Goal: Information Seeking & Learning: Learn about a topic

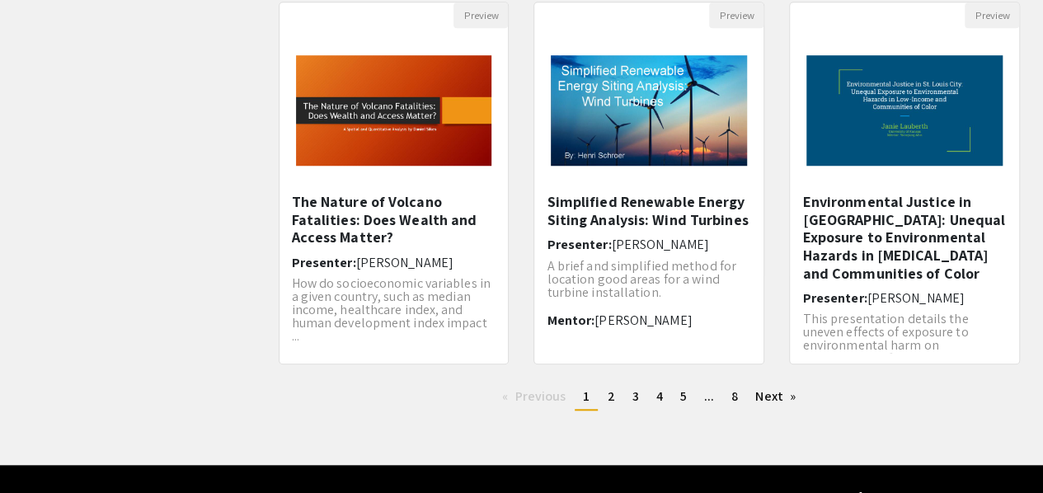
scroll to position [577, 0]
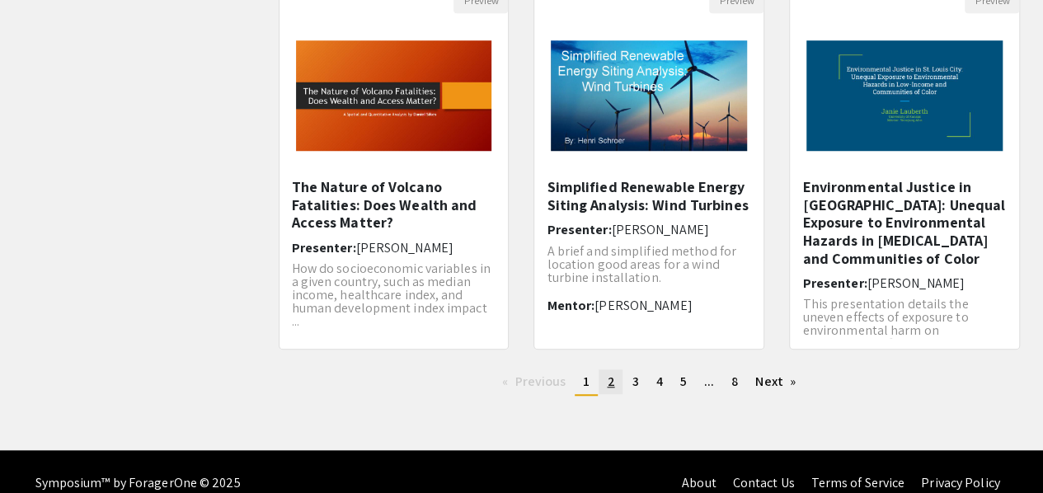
click at [612, 387] on span "2" at bounding box center [610, 381] width 7 height 17
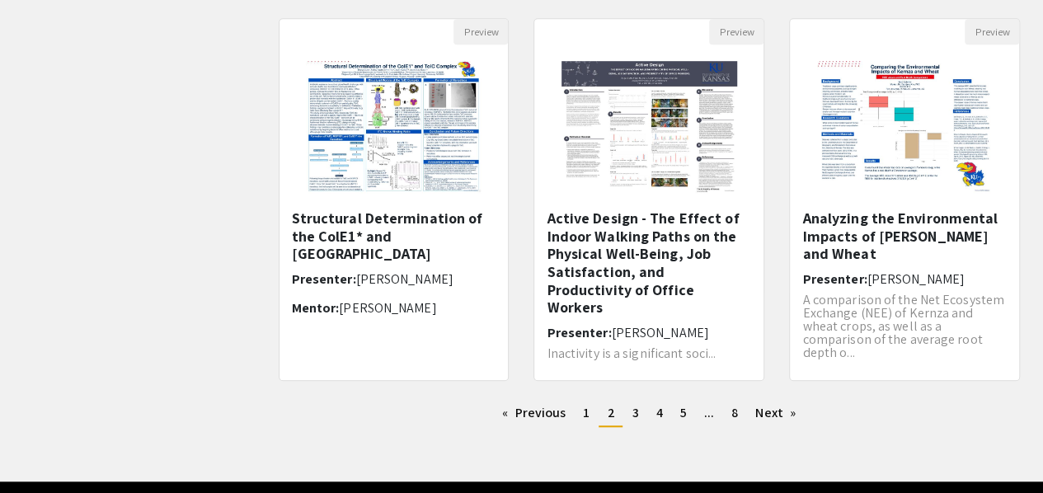
scroll to position [546, 0]
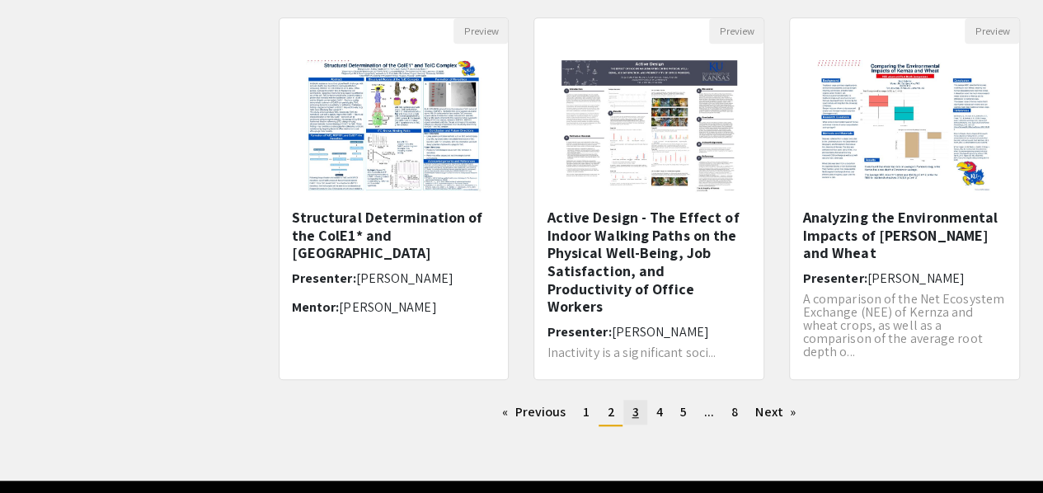
click at [628, 413] on link "page 3" at bounding box center [634, 412] width 23 height 25
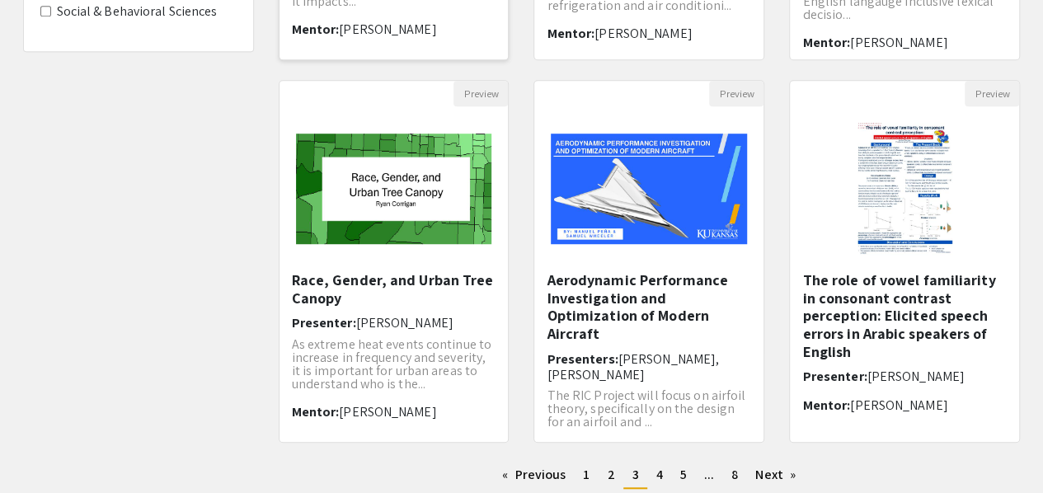
scroll to position [493, 0]
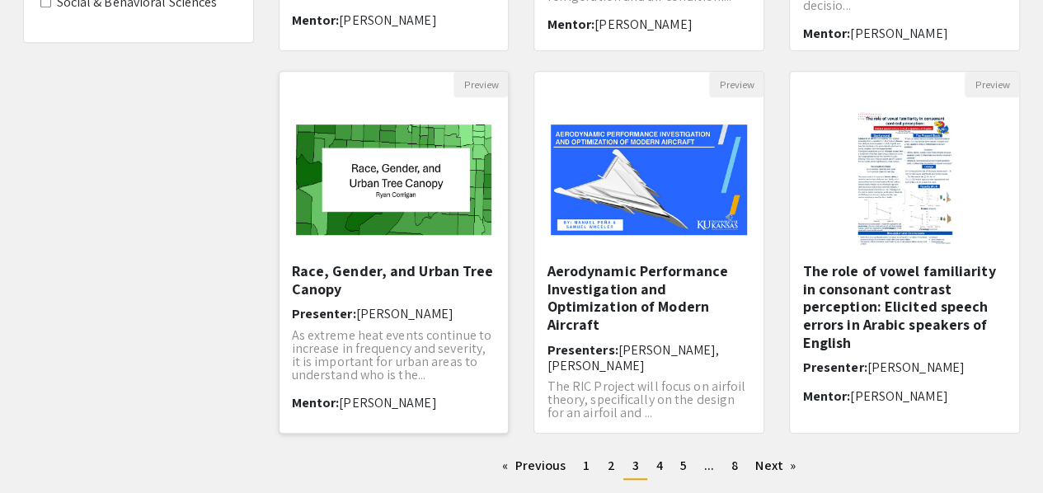
click at [422, 225] on img "Open Presentation <p>Race, Gender, and Urban Tree Canopy</p>" at bounding box center [393, 179] width 229 height 143
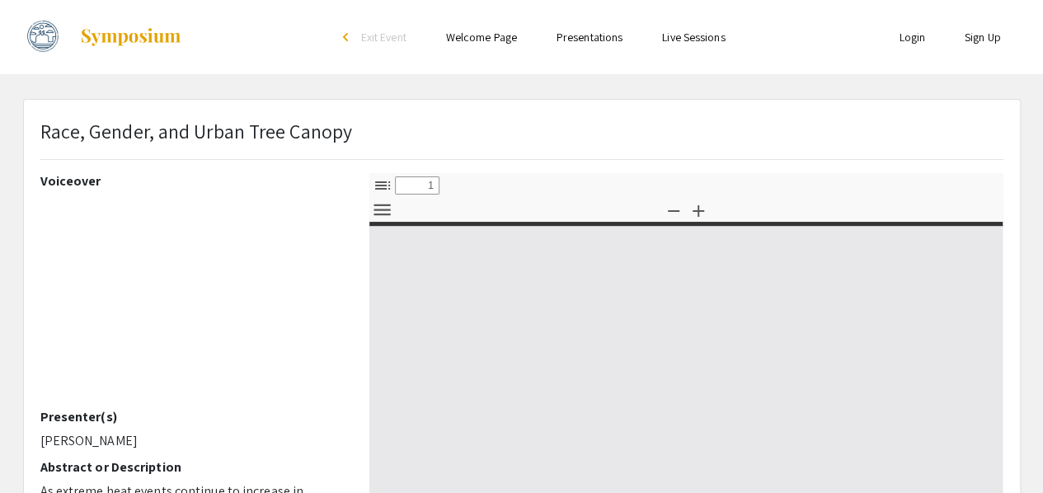
select select "custom"
type input "0"
select select "custom"
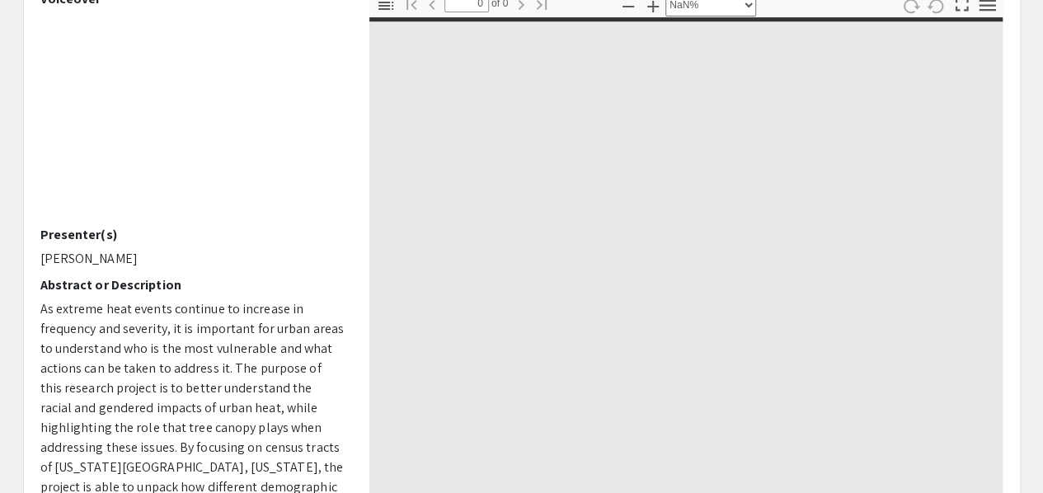
scroll to position [203, 0]
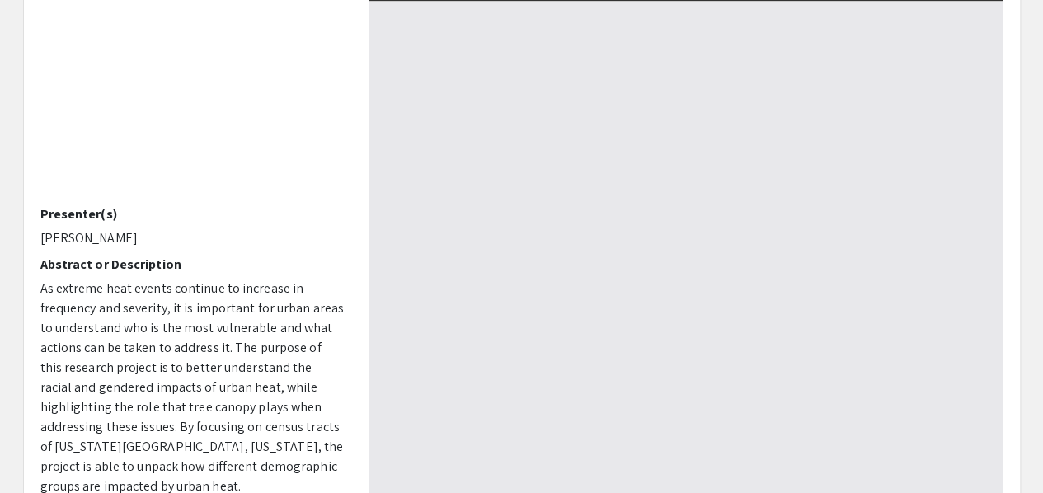
type input "1"
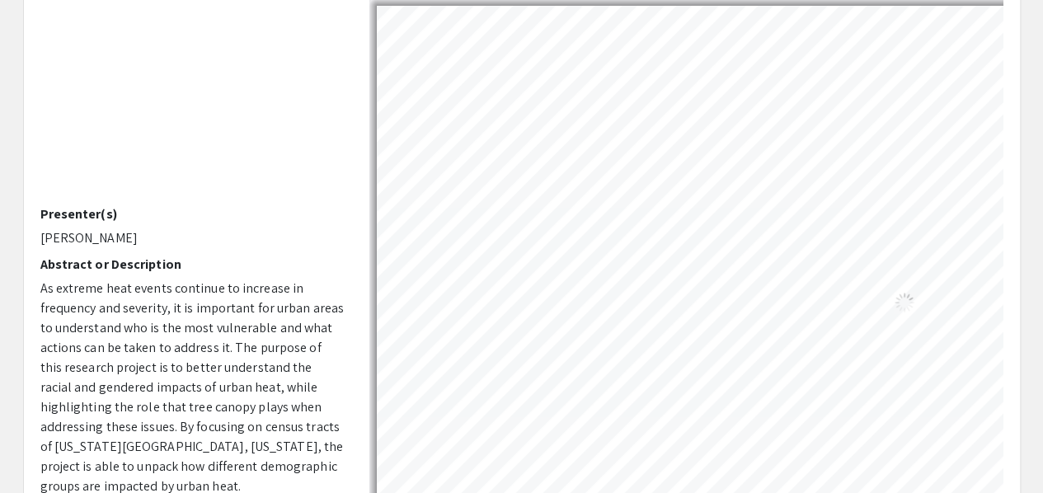
select select "auto"
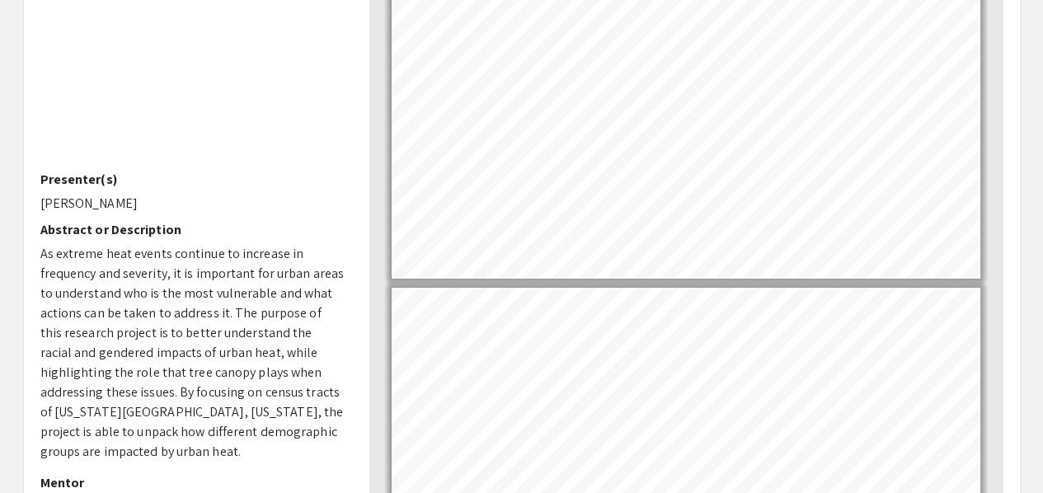
scroll to position [2717, 0]
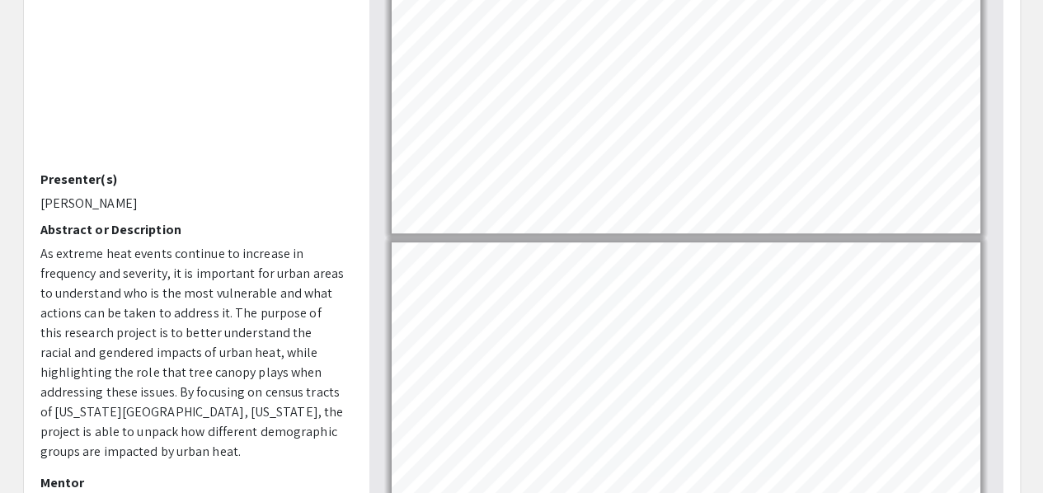
type input "12"
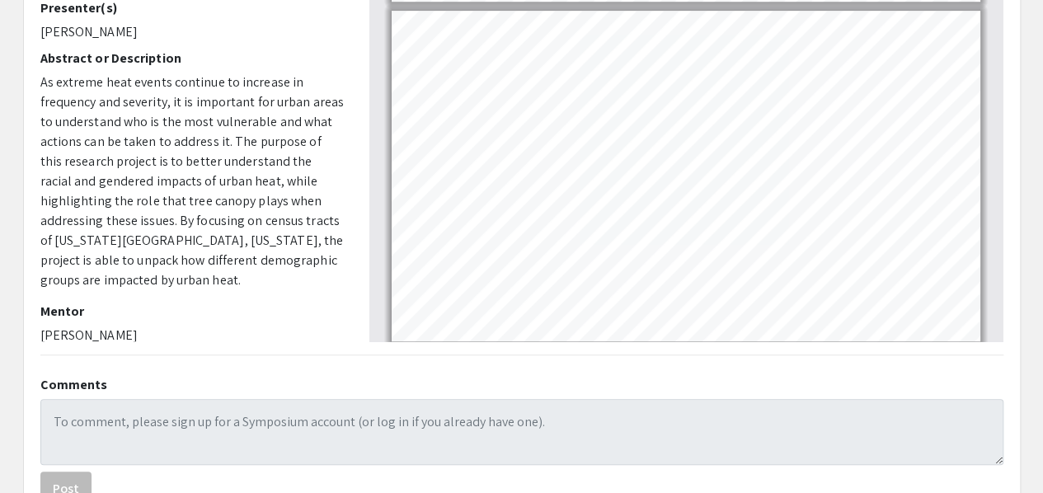
scroll to position [410, 0]
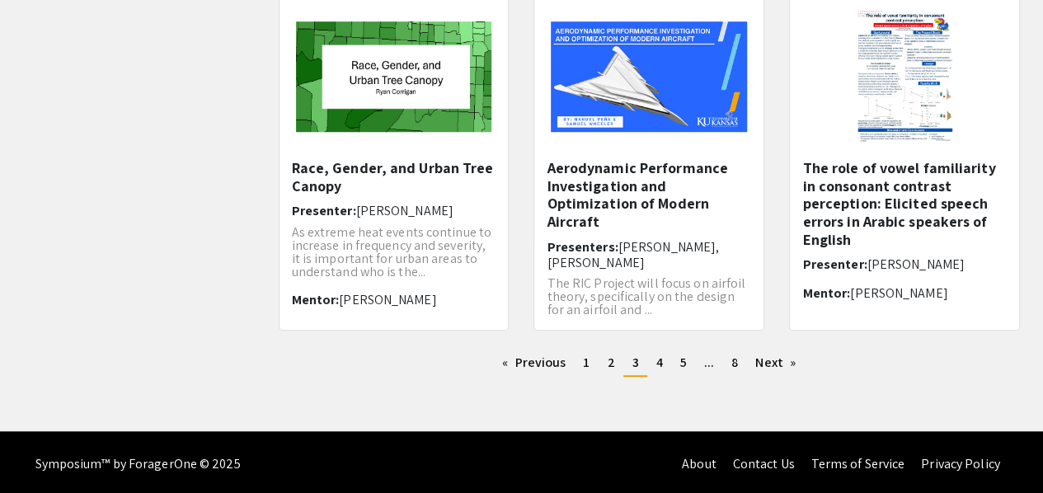
scroll to position [599, 0]
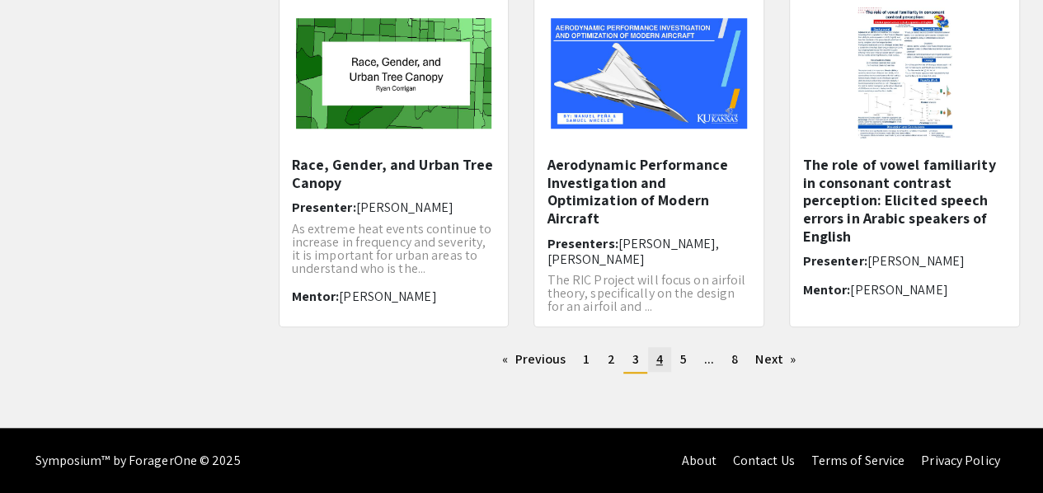
click at [656, 364] on span "4" at bounding box center [659, 358] width 7 height 17
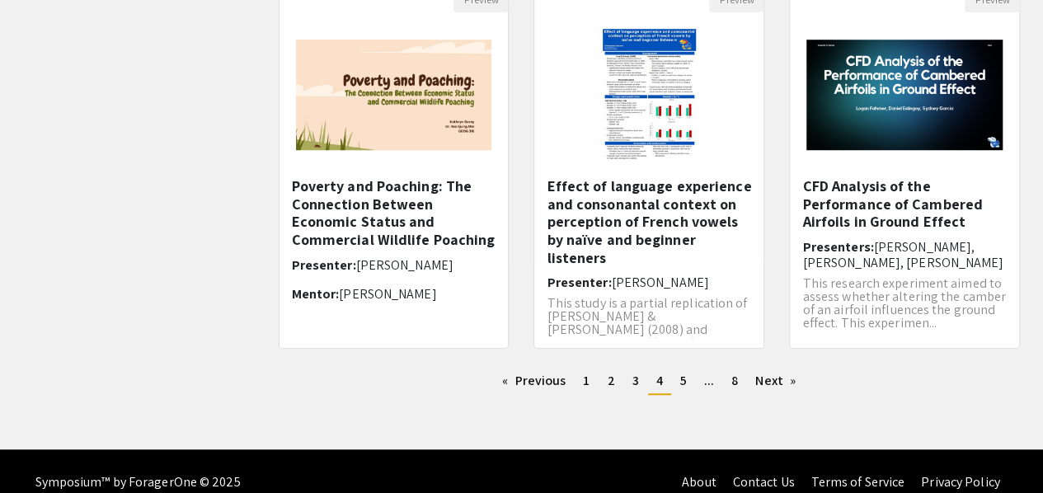
scroll to position [581, 0]
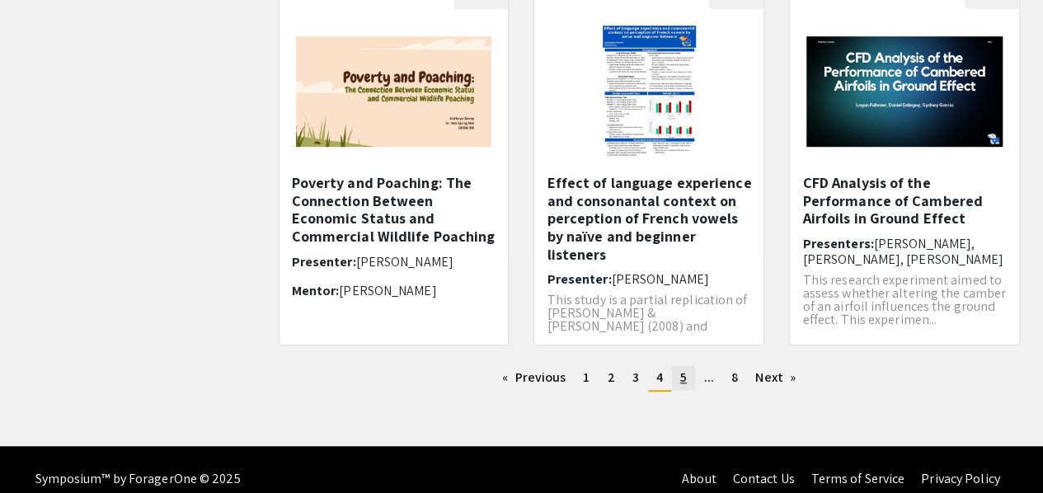
click at [687, 382] on link "page 5" at bounding box center [683, 377] width 23 height 25
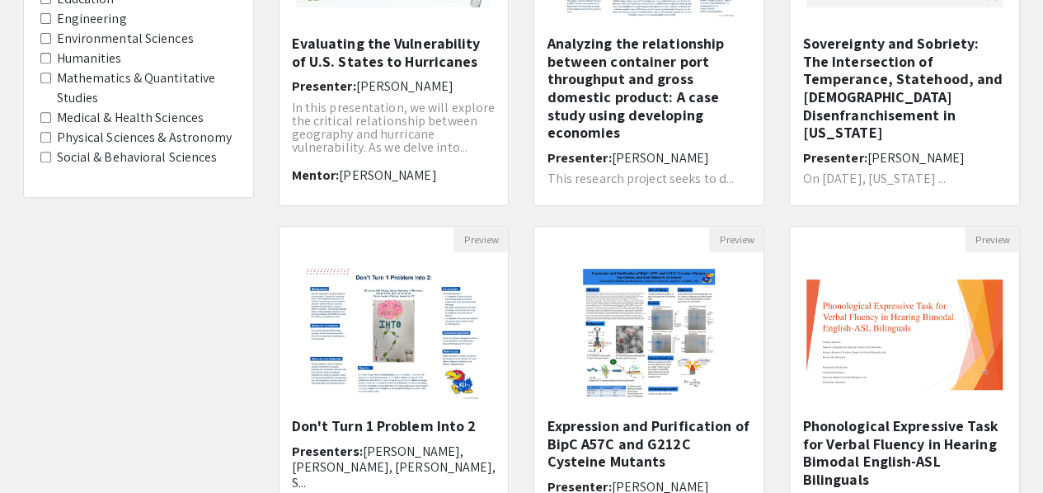
scroll to position [484, 0]
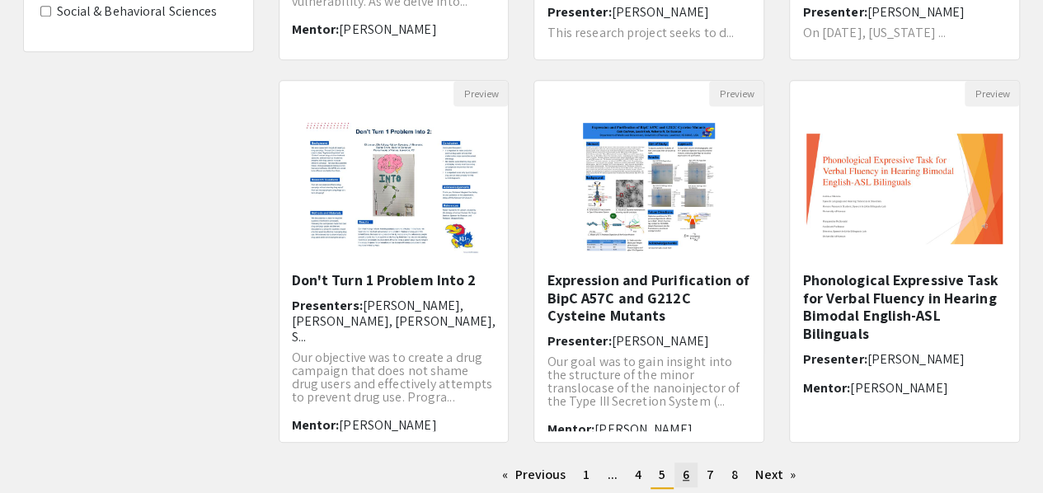
click at [682, 480] on span "6" at bounding box center [685, 474] width 7 height 17
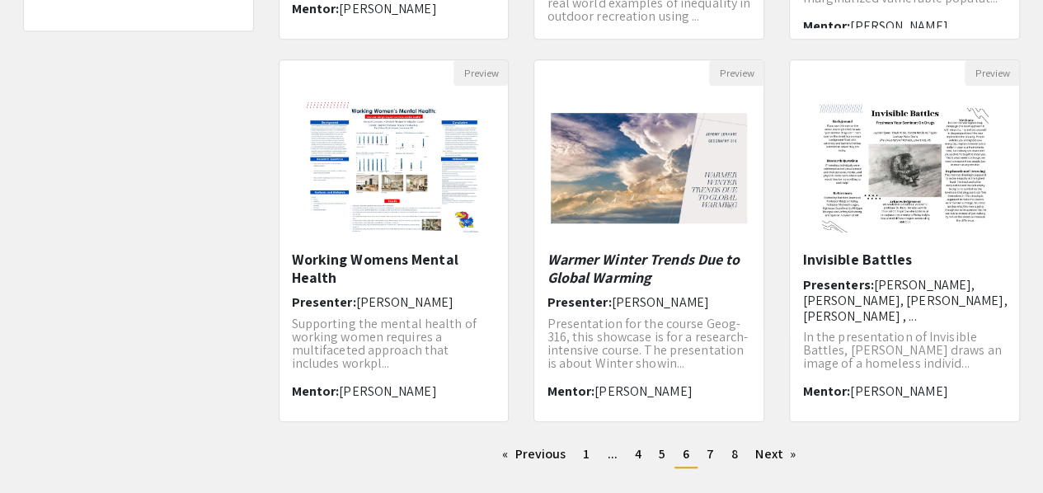
scroll to position [505, 0]
click at [710, 452] on span "7" at bounding box center [709, 452] width 7 height 17
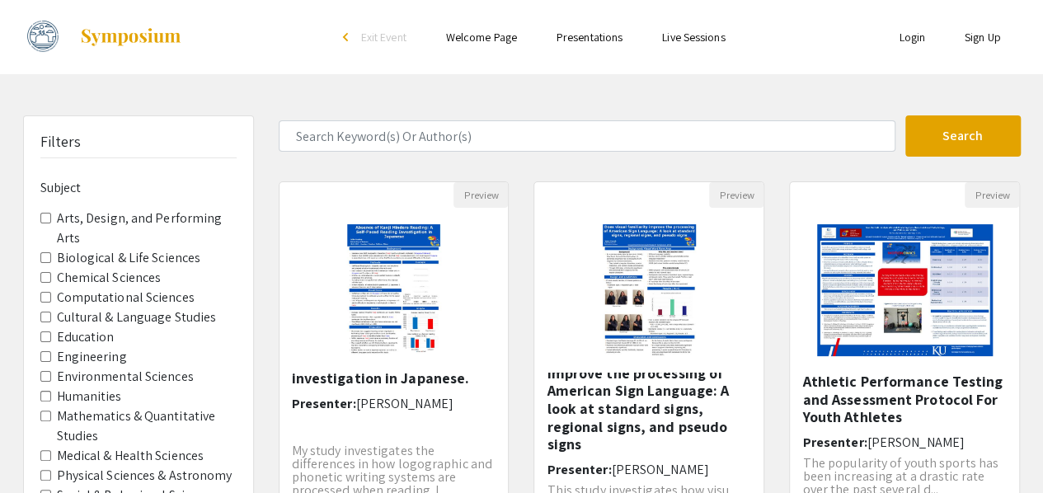
click at [104, 377] on label "Environmental Sciences" at bounding box center [125, 377] width 137 height 20
click at [51, 377] on Sciences "Environmental Sciences" at bounding box center [45, 376] width 11 height 11
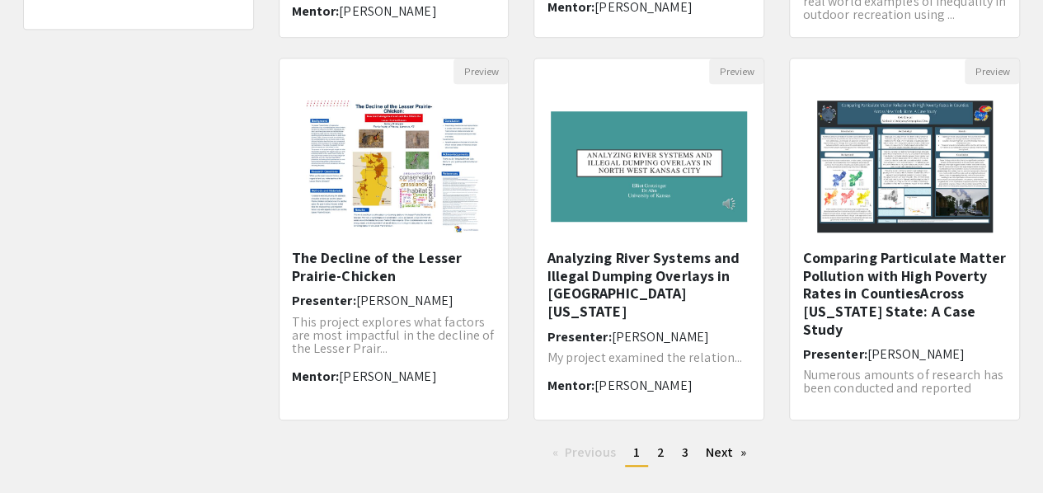
scroll to position [523, 0]
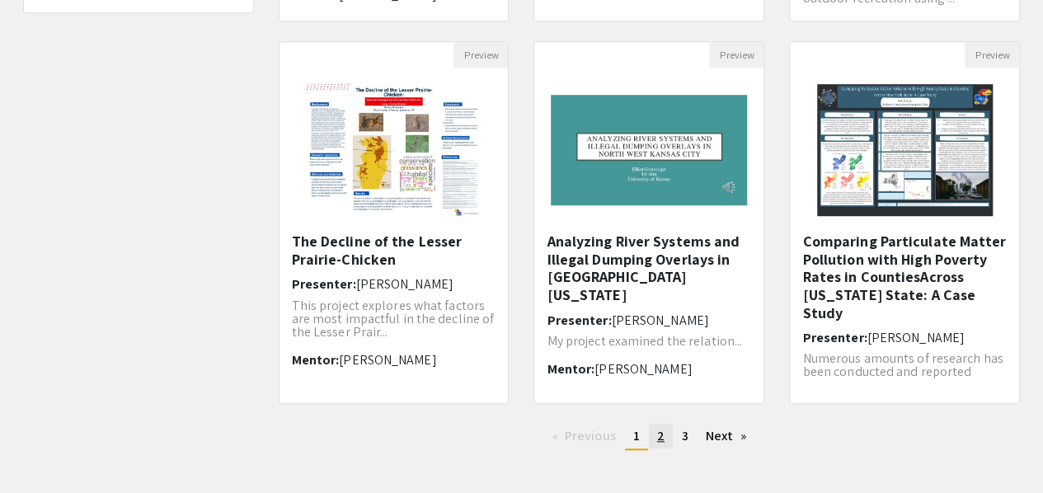
click at [653, 435] on link "page 2" at bounding box center [661, 436] width 24 height 25
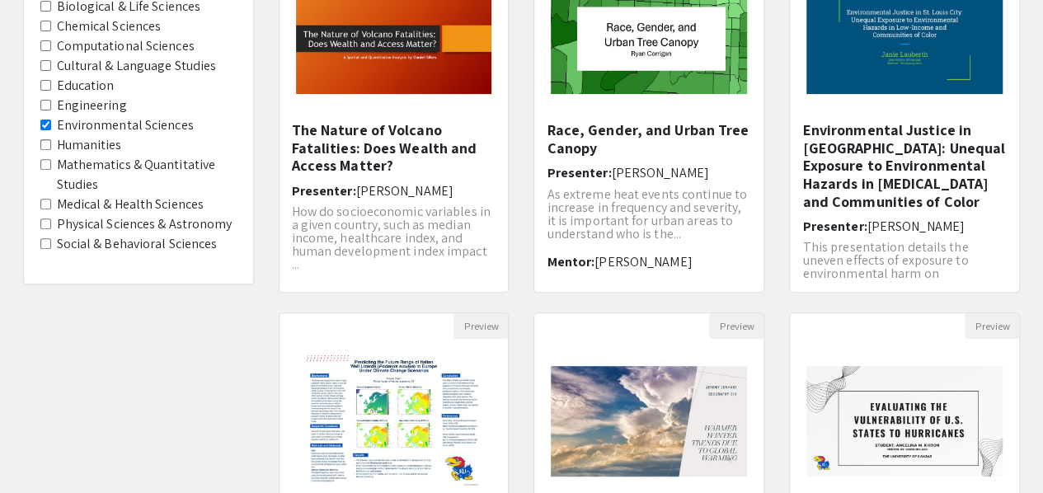
scroll to position [251, 0]
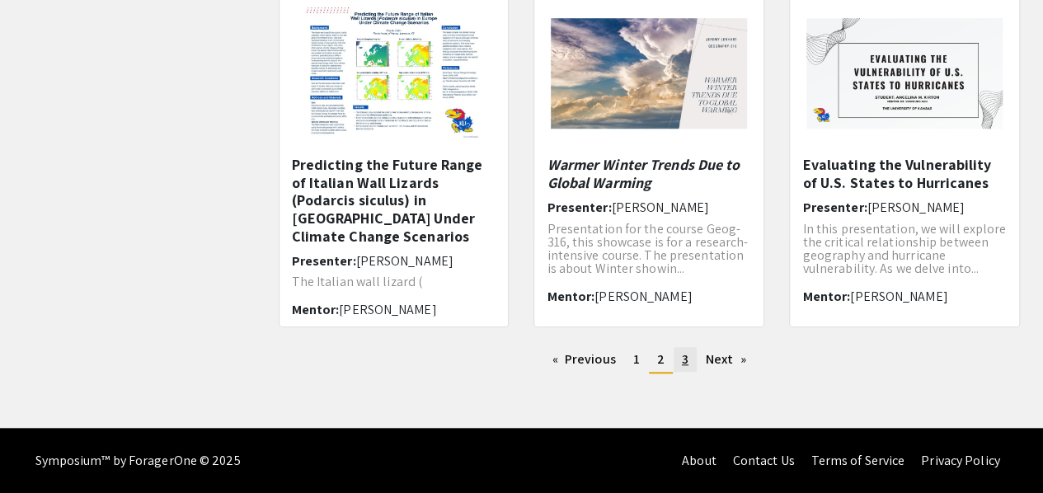
click at [684, 363] on span "3" at bounding box center [685, 358] width 7 height 17
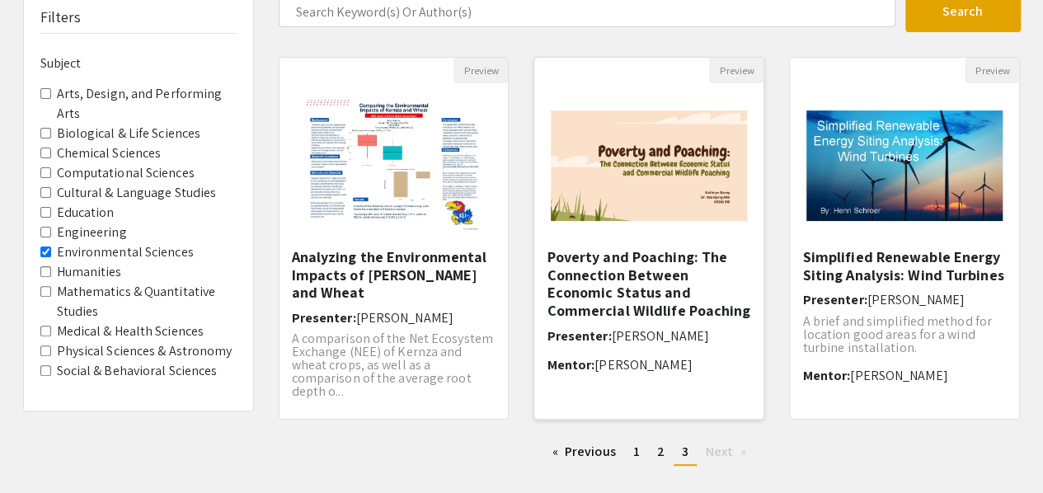
scroll to position [130, 0]
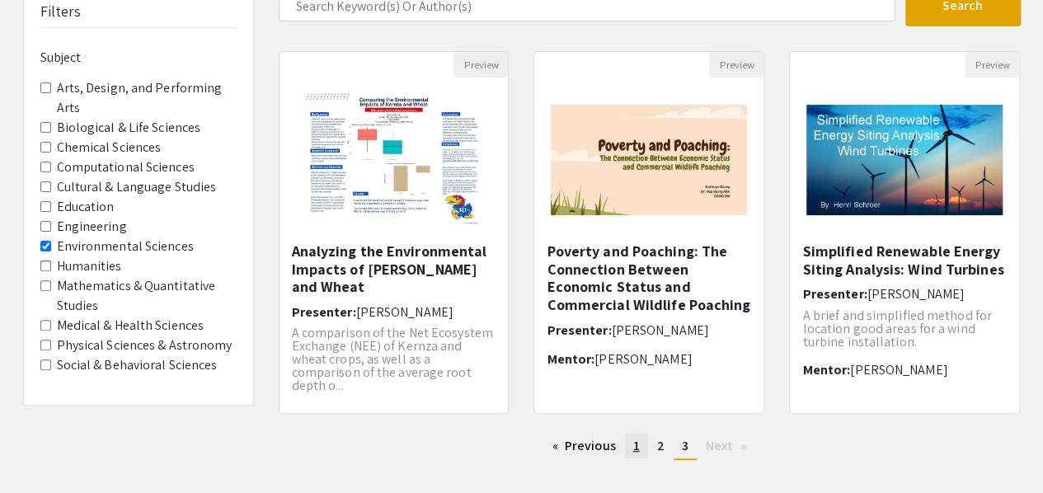
click at [641, 447] on link "page 1" at bounding box center [636, 446] width 23 height 25
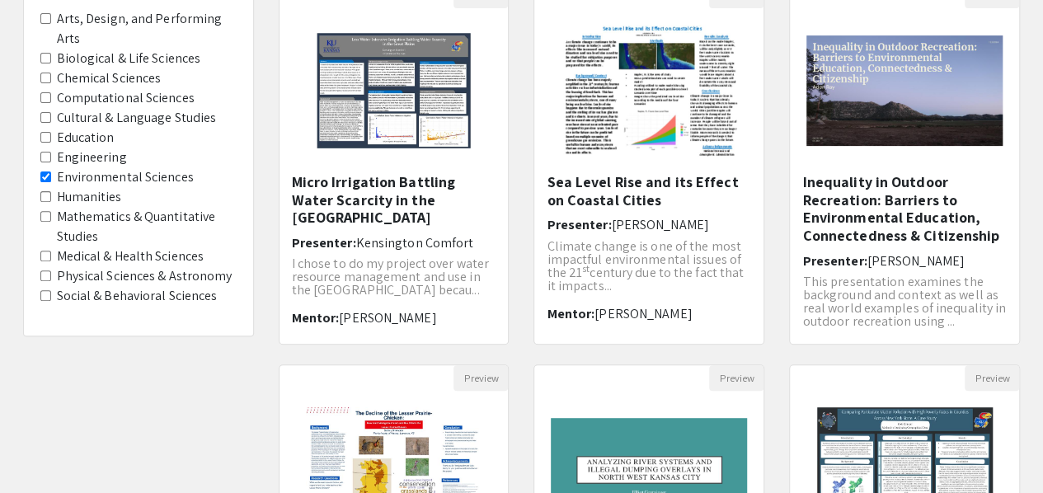
scroll to position [200, 0]
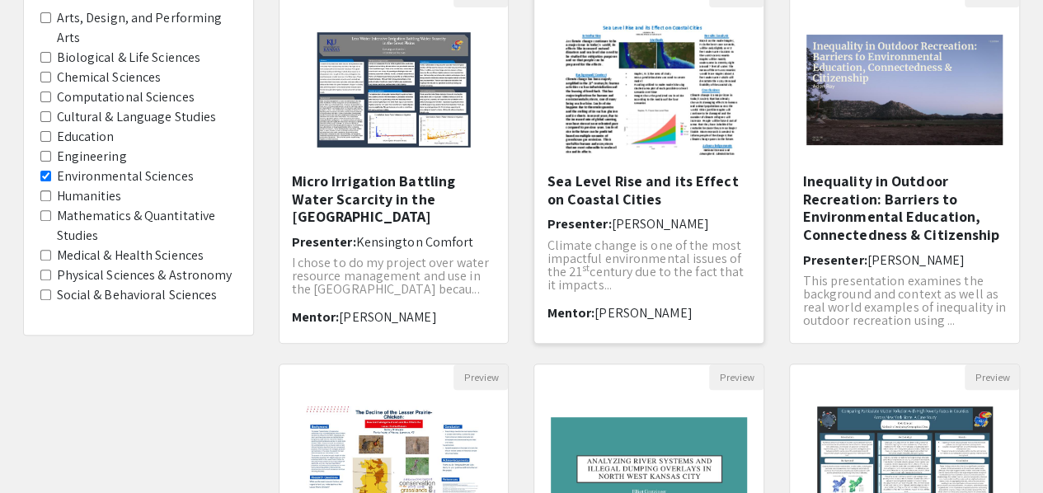
click at [608, 172] on h5 "Sea Level Rise and its Effect on Coastal Cities" at bounding box center [648, 189] width 204 height 35
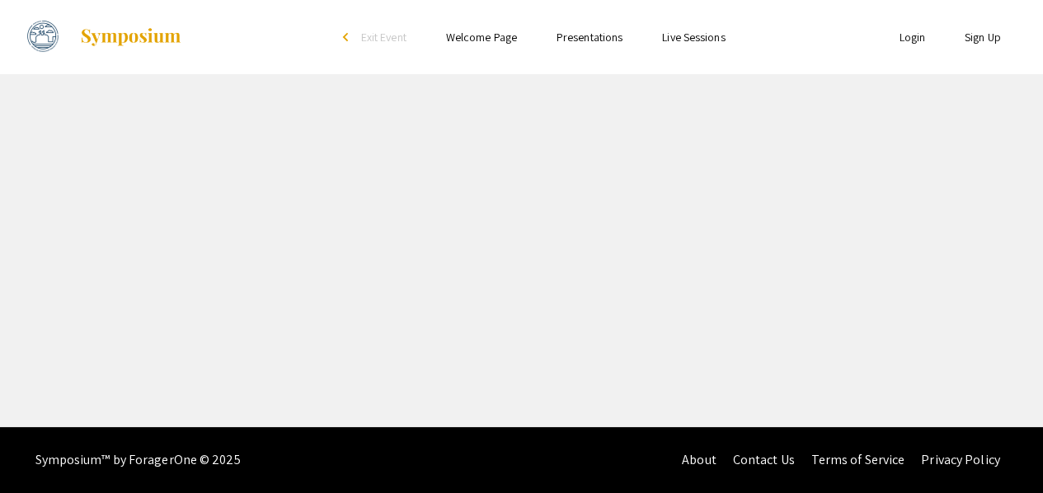
select select "custom"
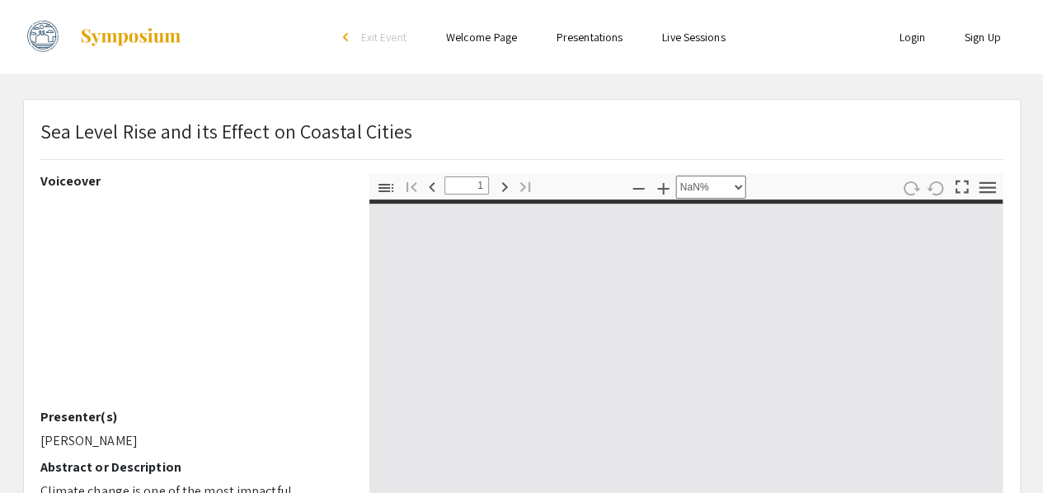
type input "0"
select select "custom"
type input "1"
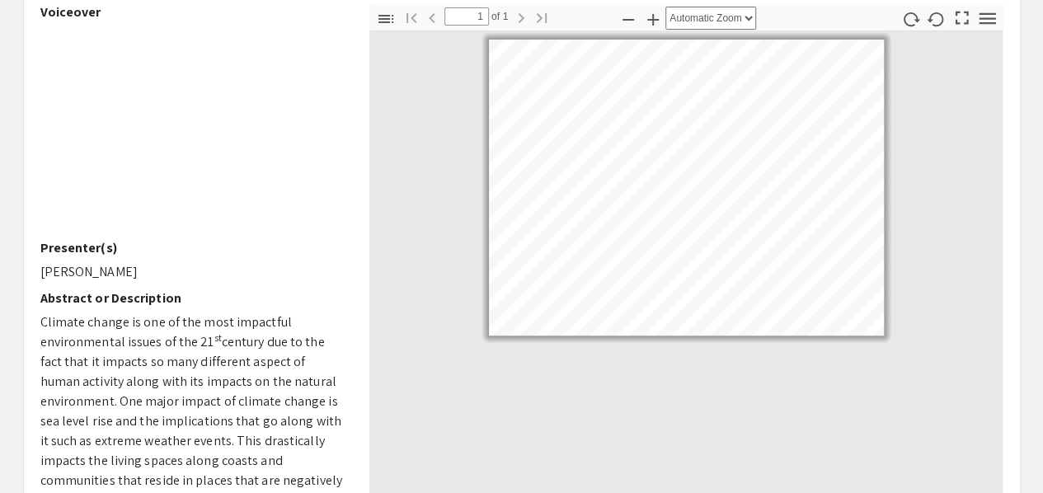
scroll to position [168, 0]
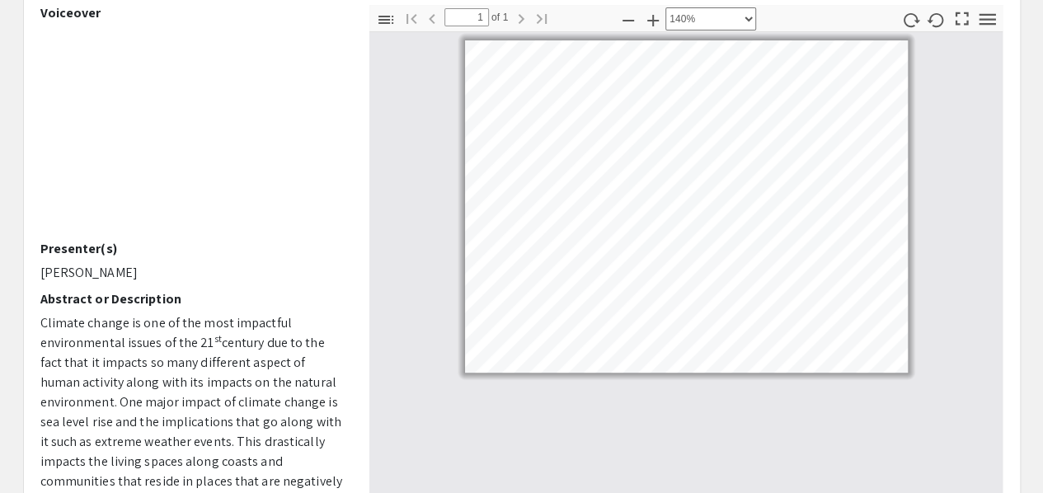
select select "custom"
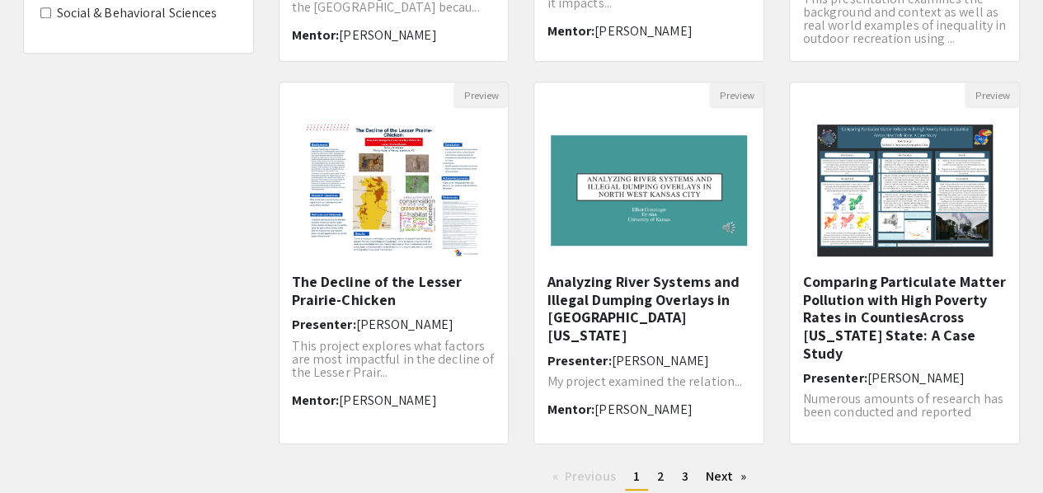
scroll to position [492, 0]
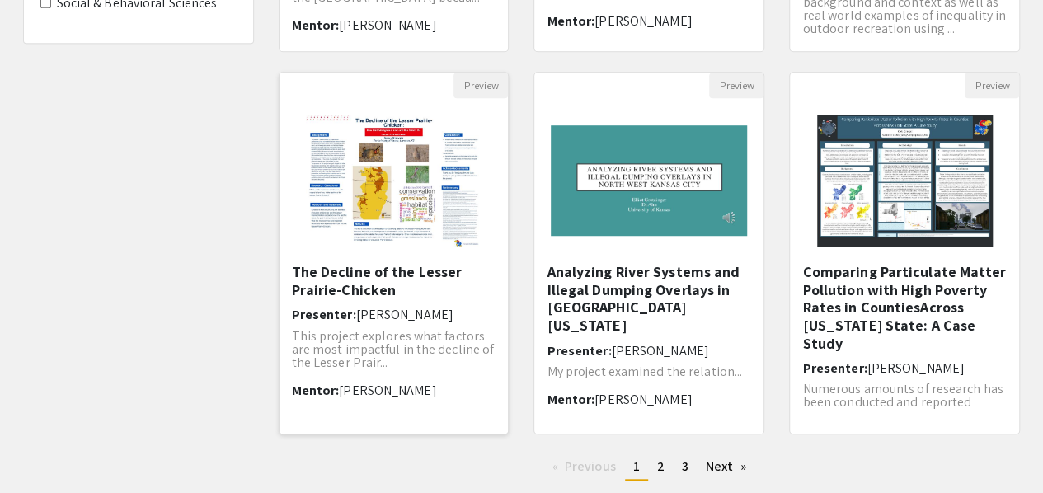
click at [420, 274] on h5 "The Decline of the Lesser Prairie-Chicken" at bounding box center [394, 280] width 204 height 35
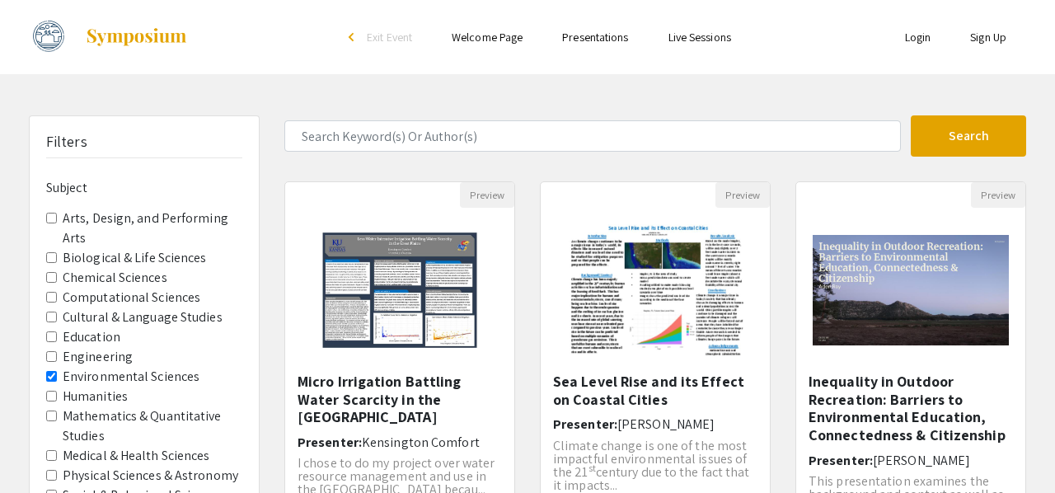
select select "custom"
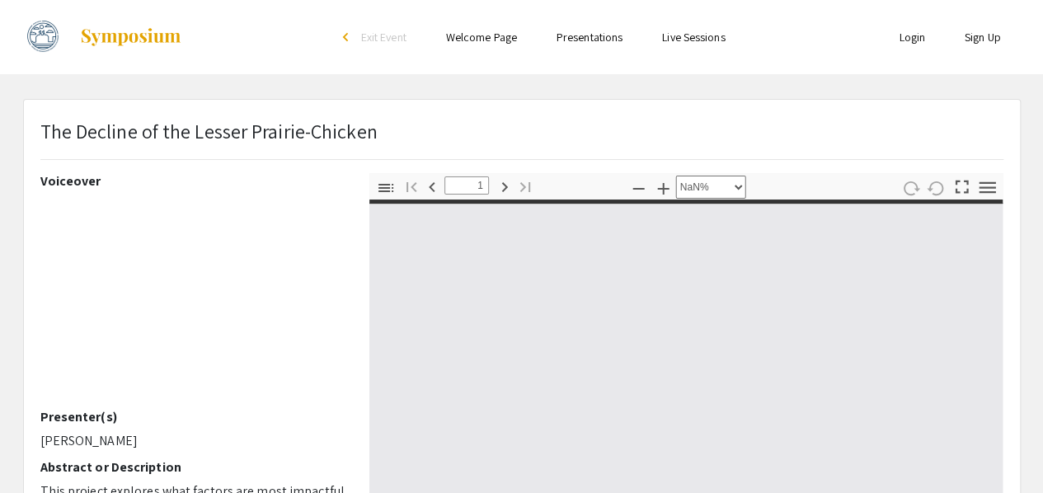
type input "0"
select select "auto"
type input "1"
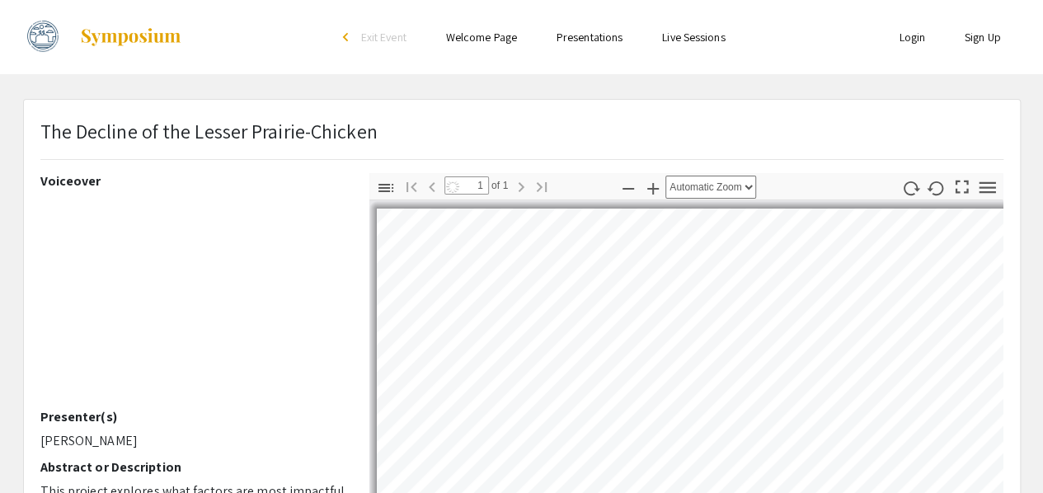
scroll to position [220, 0]
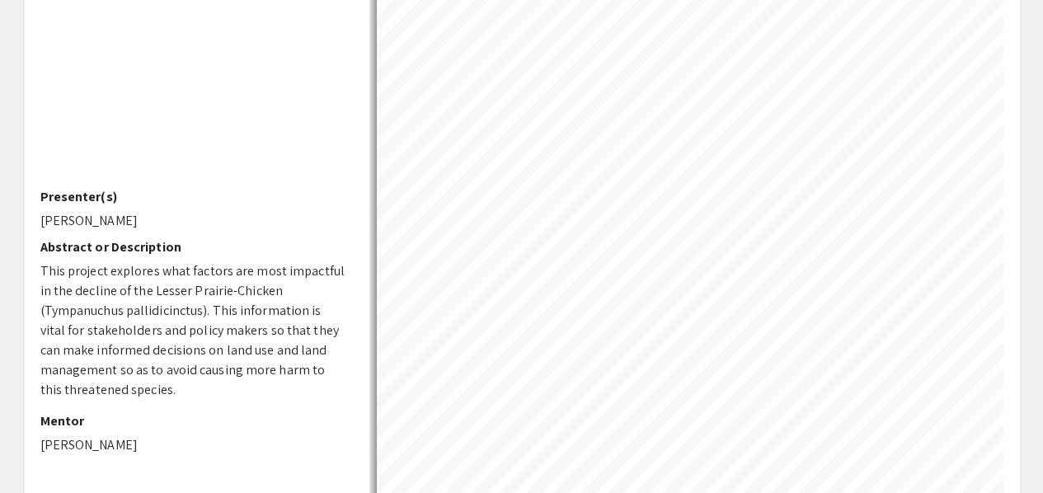
select select "auto"
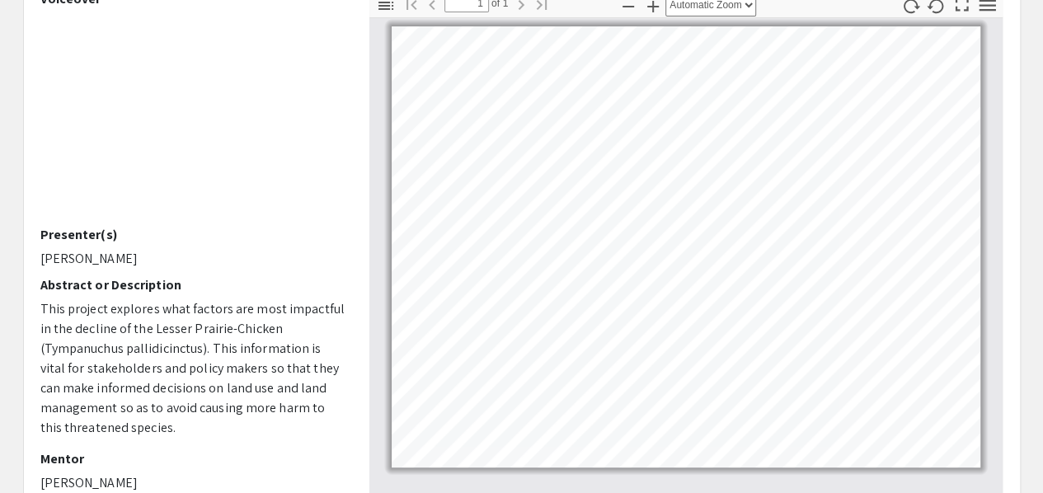
scroll to position [180, 0]
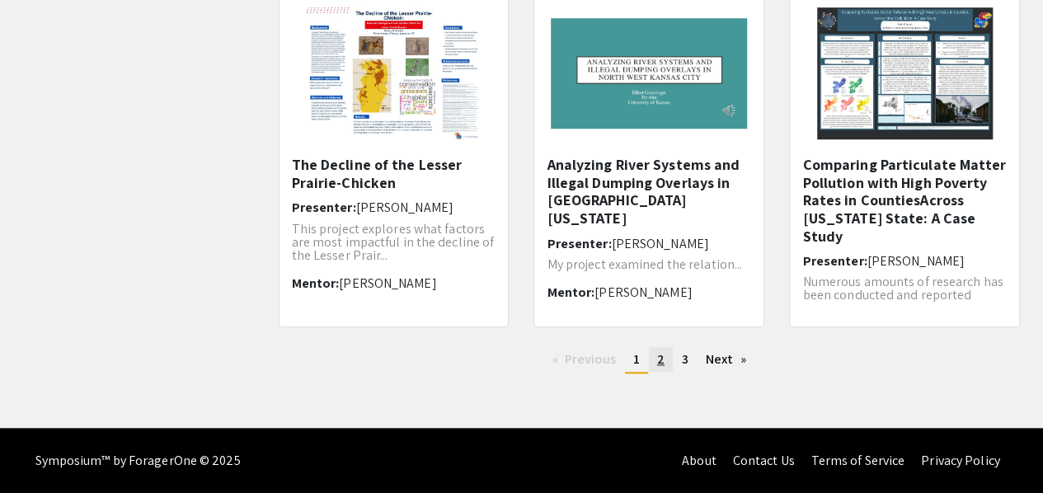
click at [666, 360] on link "page 2" at bounding box center [661, 359] width 24 height 25
